Goal: Contribute content

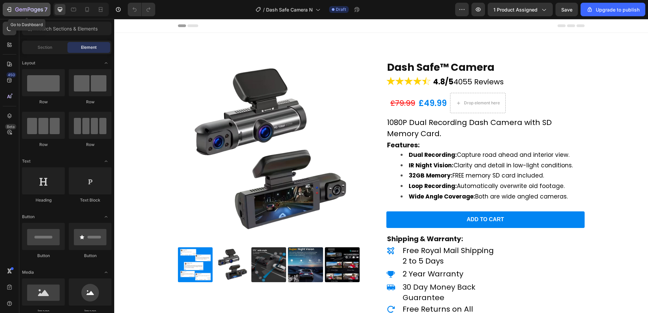
click at [9, 8] on icon "button" at bounding box center [9, 9] width 7 height 7
click at [8, 11] on icon "button" at bounding box center [9, 9] width 7 height 7
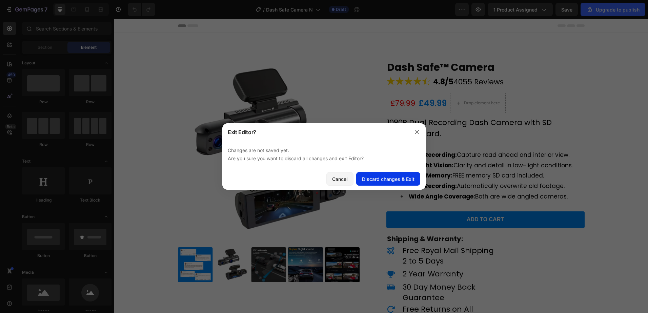
click at [386, 178] on div "Discard changes & Exit" at bounding box center [388, 179] width 53 height 7
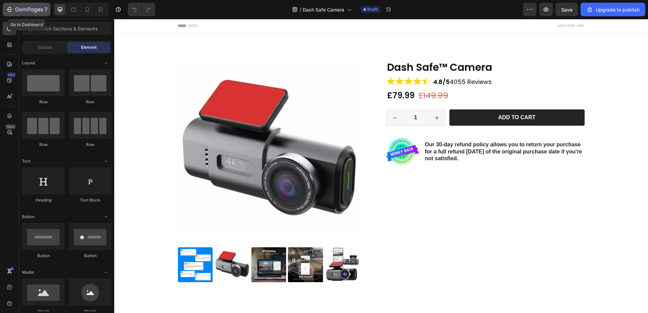
click at [13, 11] on div "7" at bounding box center [27, 9] width 42 height 8
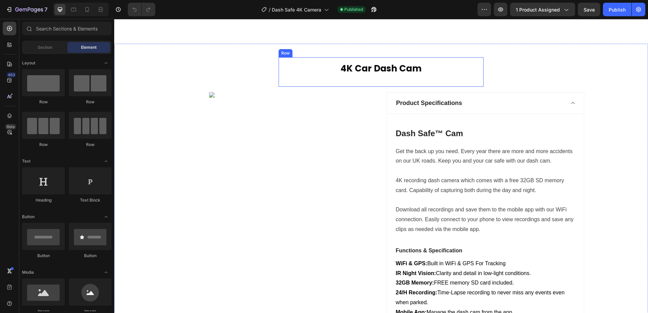
scroll to position [373, 0]
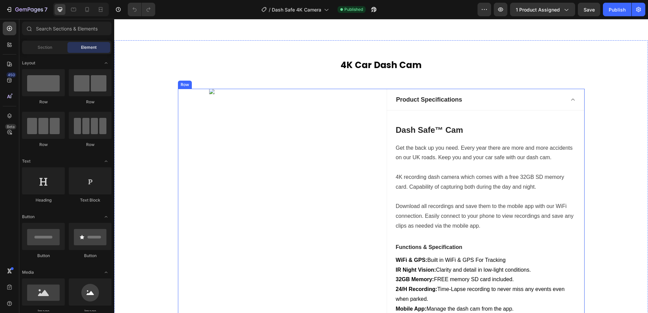
click at [284, 155] on div "Image" at bounding box center [277, 232] width 198 height 287
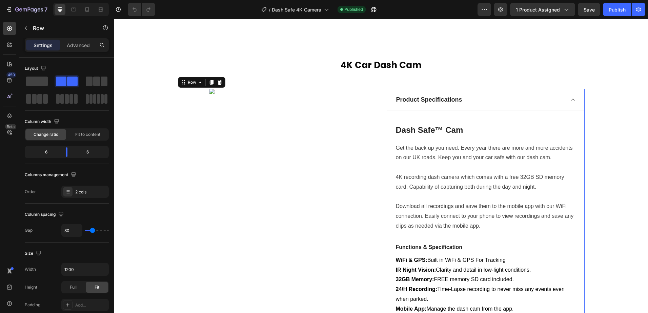
click at [211, 93] on img at bounding box center [277, 91] width 136 height 5
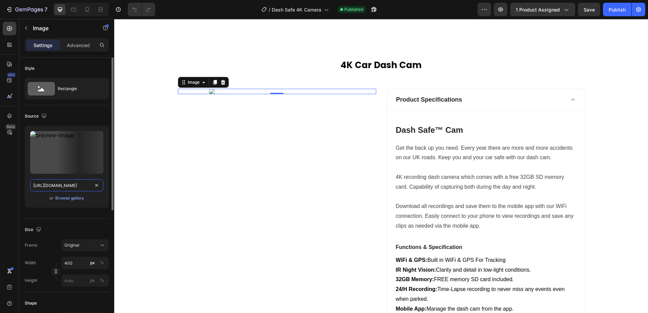
click at [65, 188] on input "https://cdn.shopify.com/s/files/1/0900/9548/5314/files/4_1ce407ec-36d1-4239-b22…" at bounding box center [66, 185] width 73 height 12
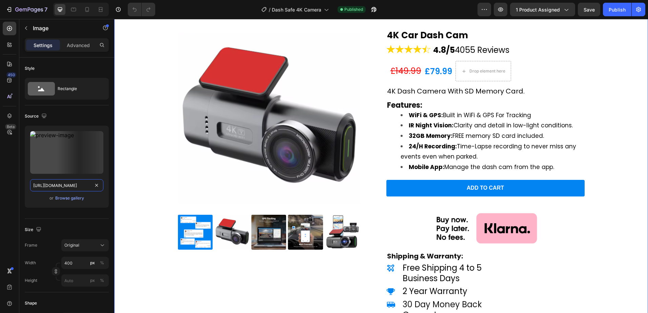
scroll to position [136, 0]
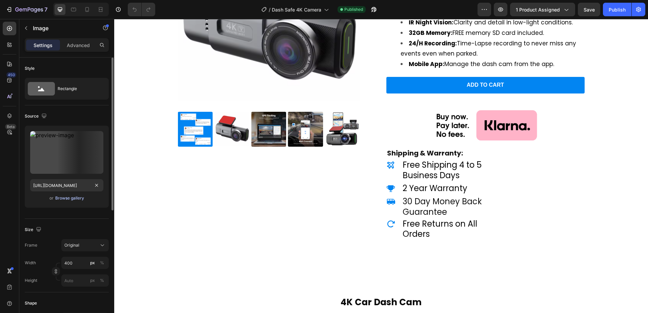
click at [62, 198] on div "Browse gallery" at bounding box center [69, 198] width 29 height 6
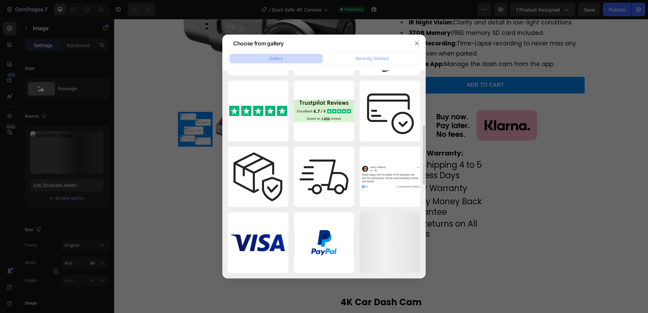
scroll to position [363, 0]
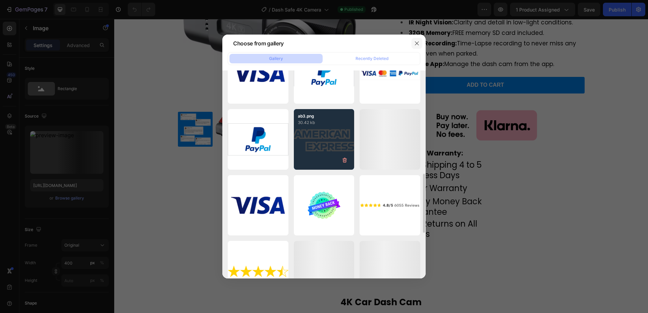
click at [416, 44] on icon "button" at bounding box center [417, 43] width 4 height 4
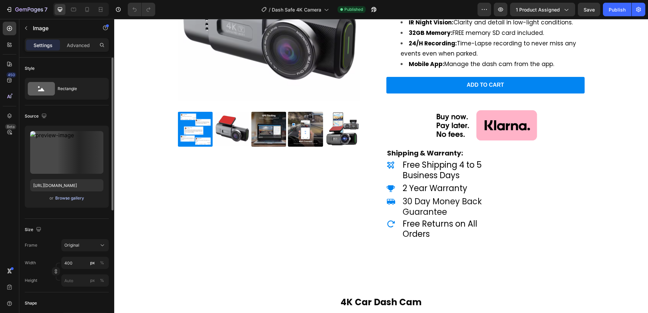
click at [65, 198] on div "Browse gallery" at bounding box center [69, 198] width 29 height 6
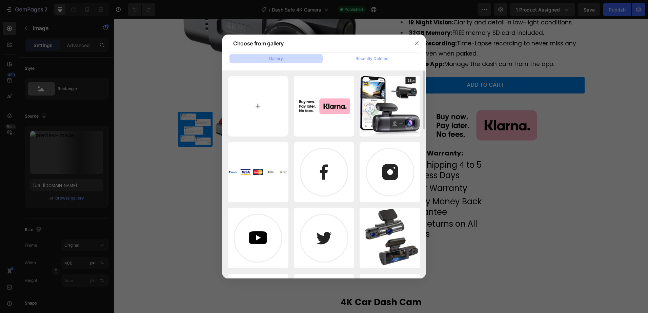
click at [267, 109] on input "file" at bounding box center [258, 106] width 61 height 61
type input "C:\fakepath\Dash_Cam_With_App.png"
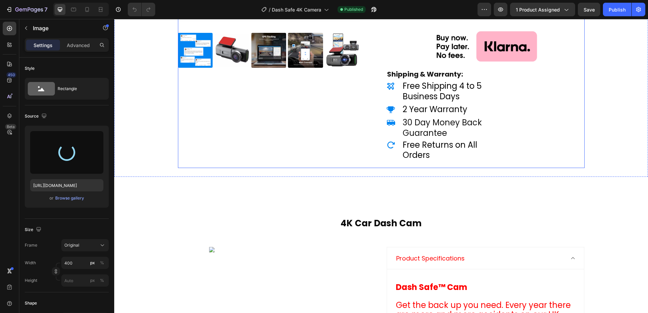
scroll to position [237, 0]
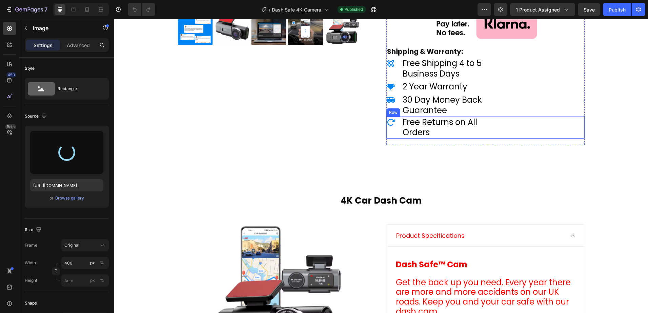
type input "https://cdn.shopify.com/s/files/1/0900/9548/5314/files/gempages_553664465501946…"
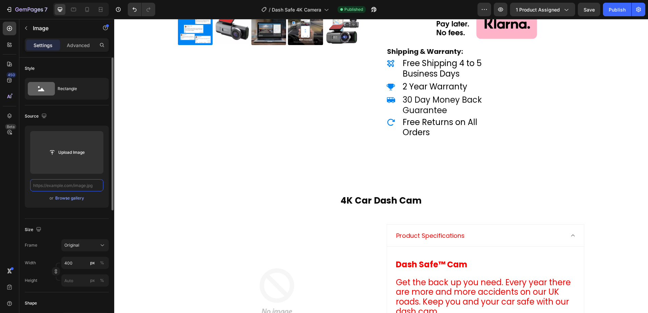
scroll to position [0, 0]
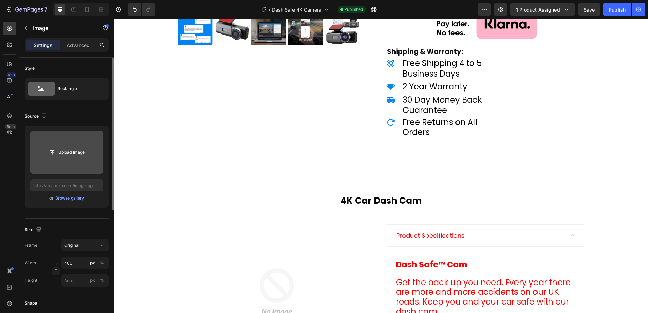
click at [65, 158] on input "file" at bounding box center [66, 153] width 47 height 12
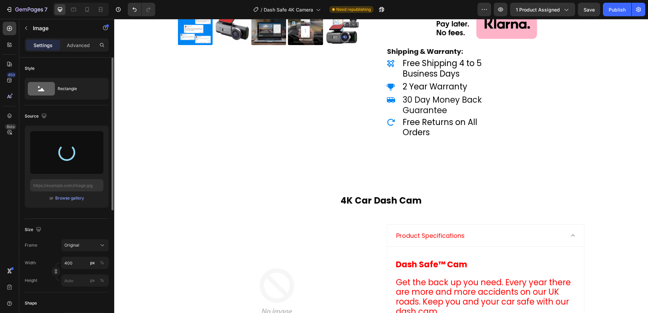
type input "https://cdn.shopify.com/s/files/1/0900/9548/5314/files/gempages_553664465501946…"
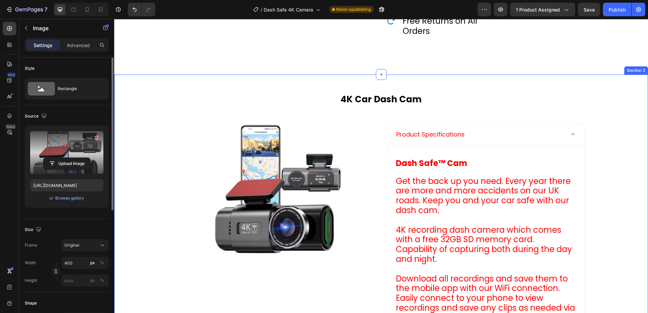
scroll to position [339, 0]
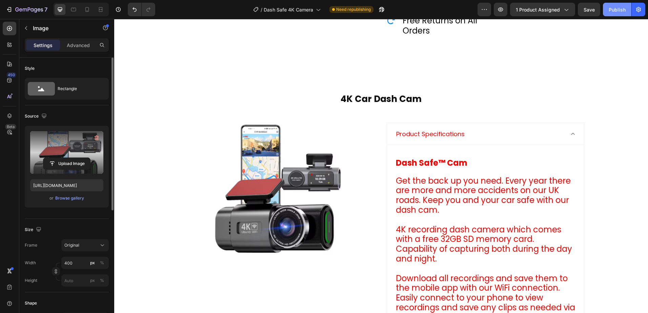
drag, startPoint x: 616, startPoint y: 10, endPoint x: 614, endPoint y: 5, distance: 5.6
click at [614, 5] on button "Publish" at bounding box center [617, 10] width 28 height 14
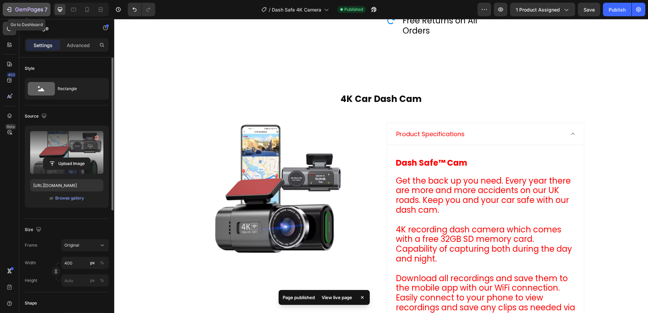
click at [15, 6] on div "7" at bounding box center [27, 9] width 42 height 8
